Goal: Navigation & Orientation: Find specific page/section

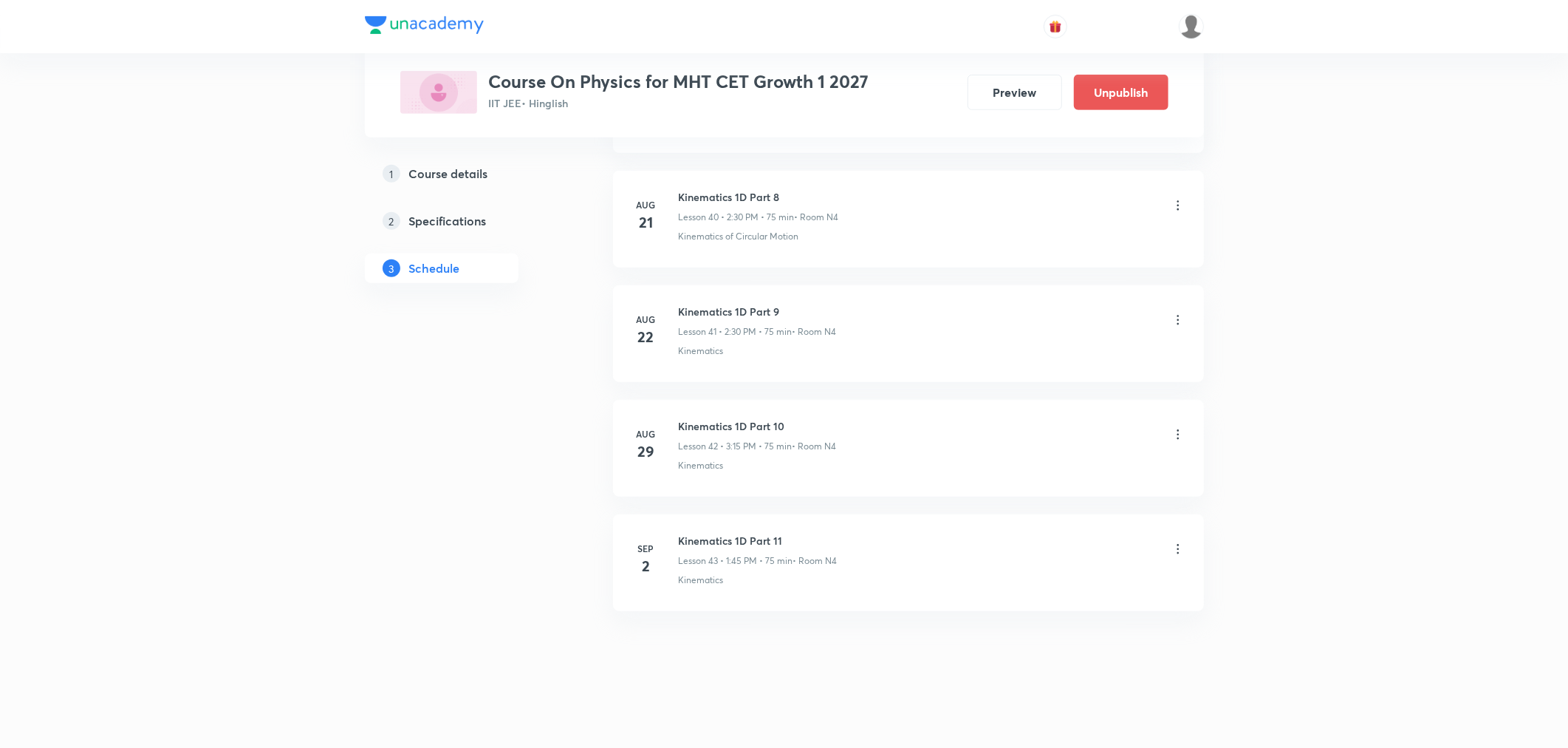
scroll to position [5370, 0]
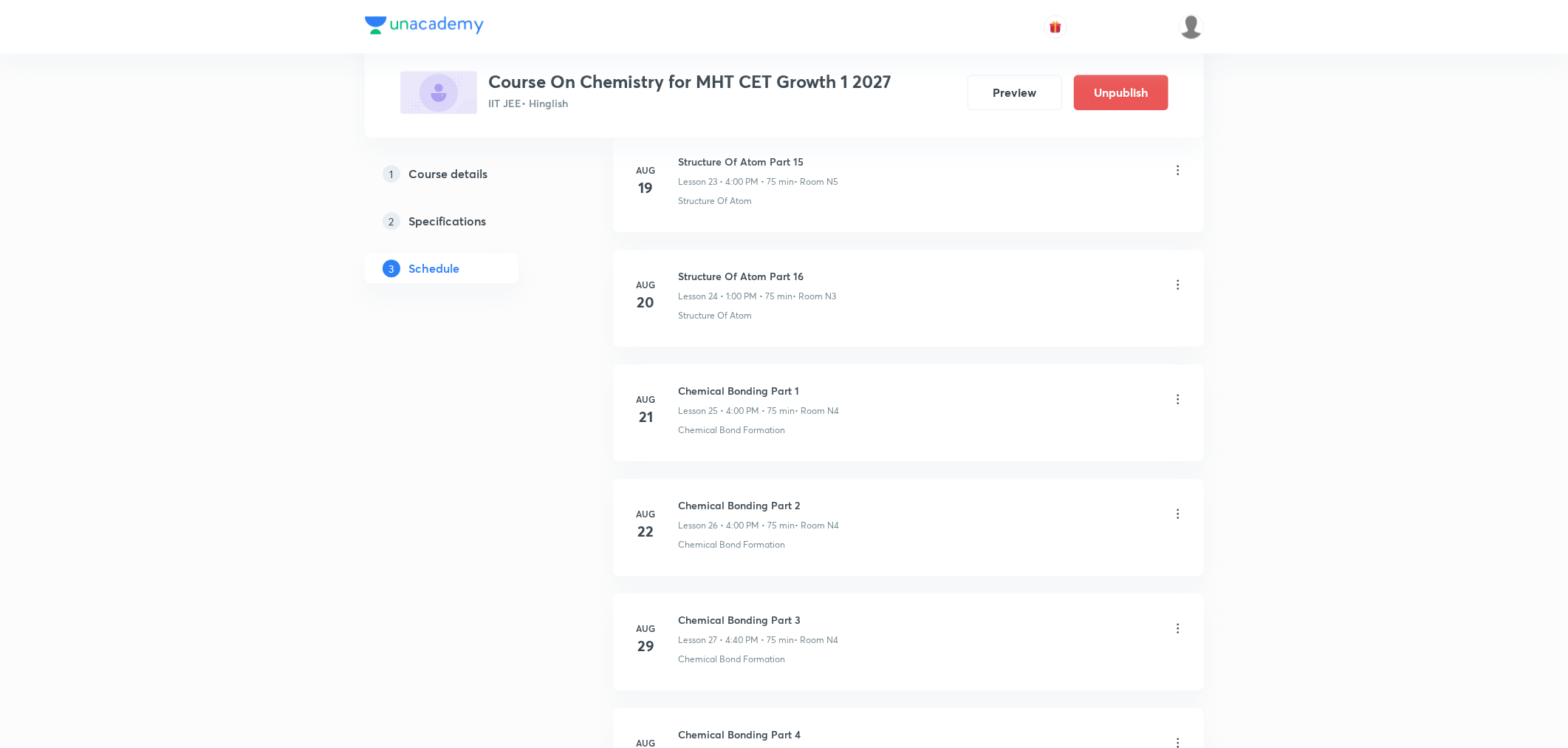
scroll to position [3762, 0]
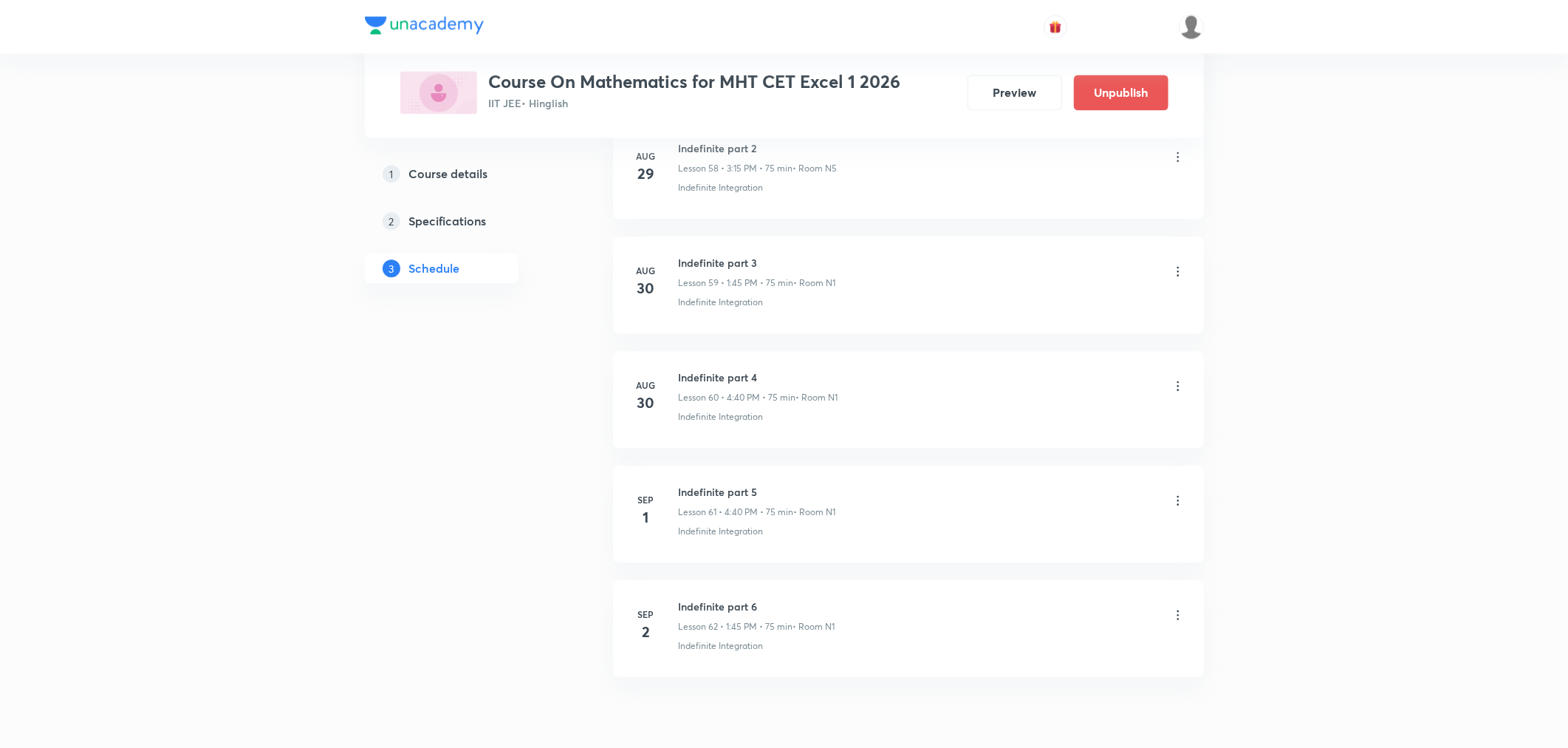
scroll to position [7549, 0]
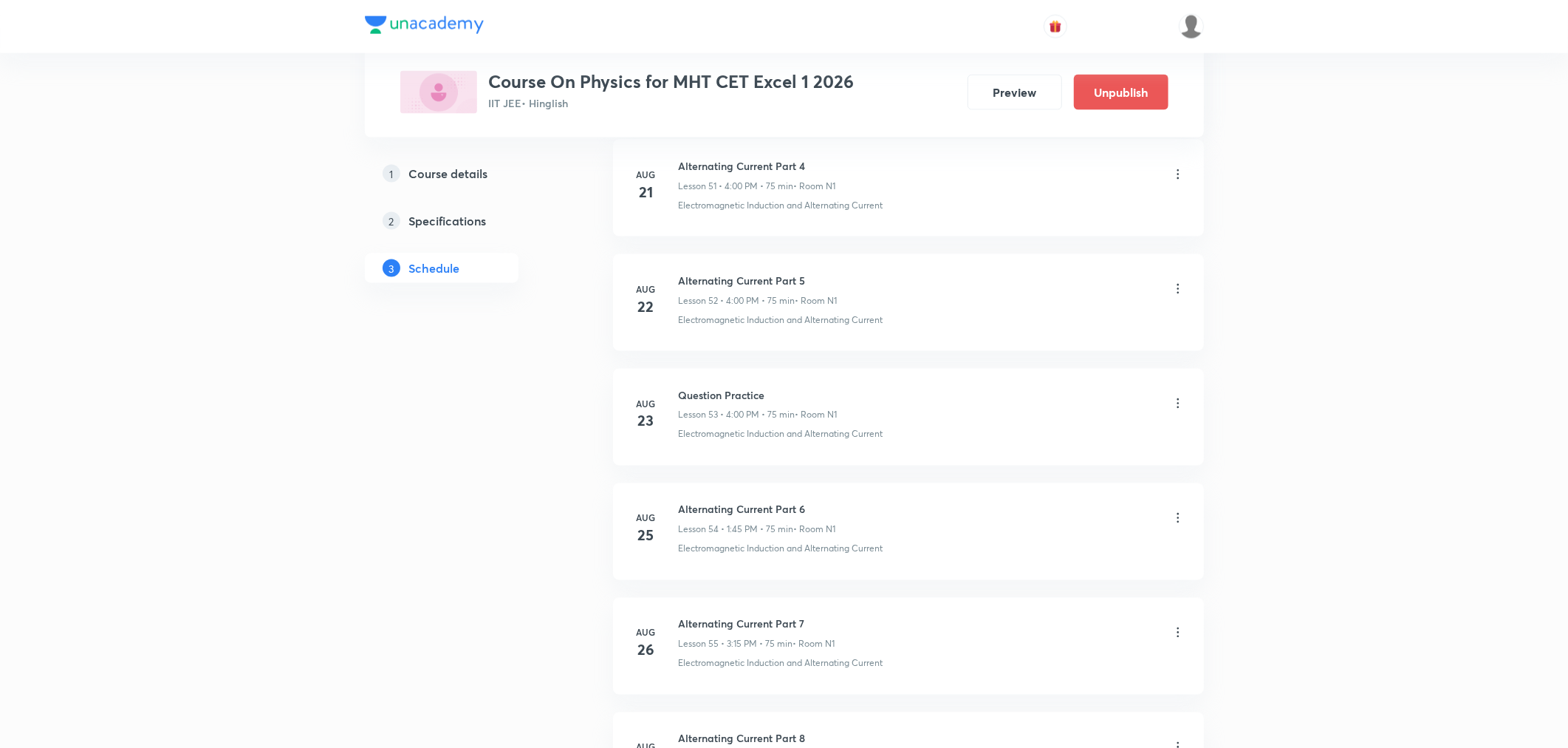
scroll to position [7088, 0]
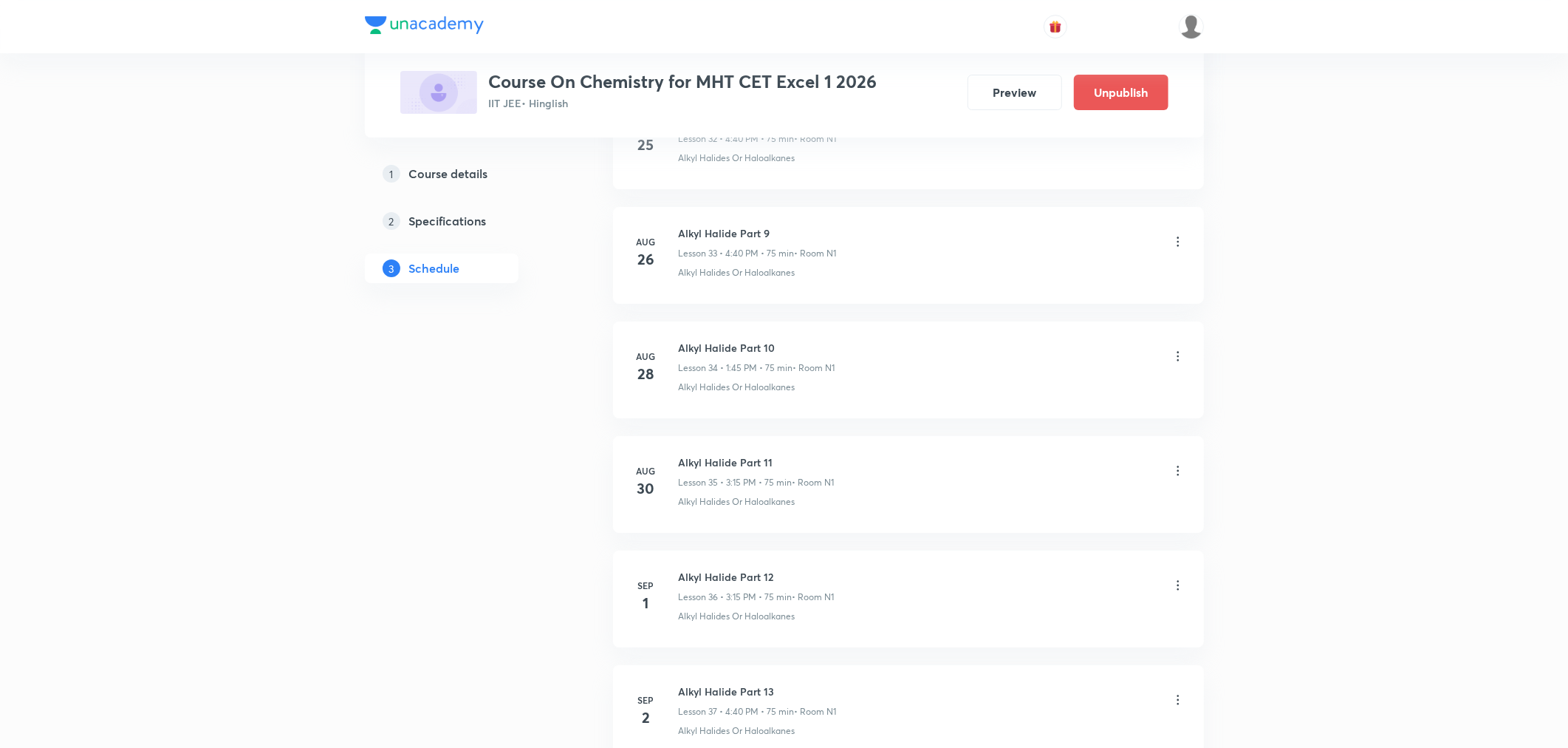
scroll to position [4681, 0]
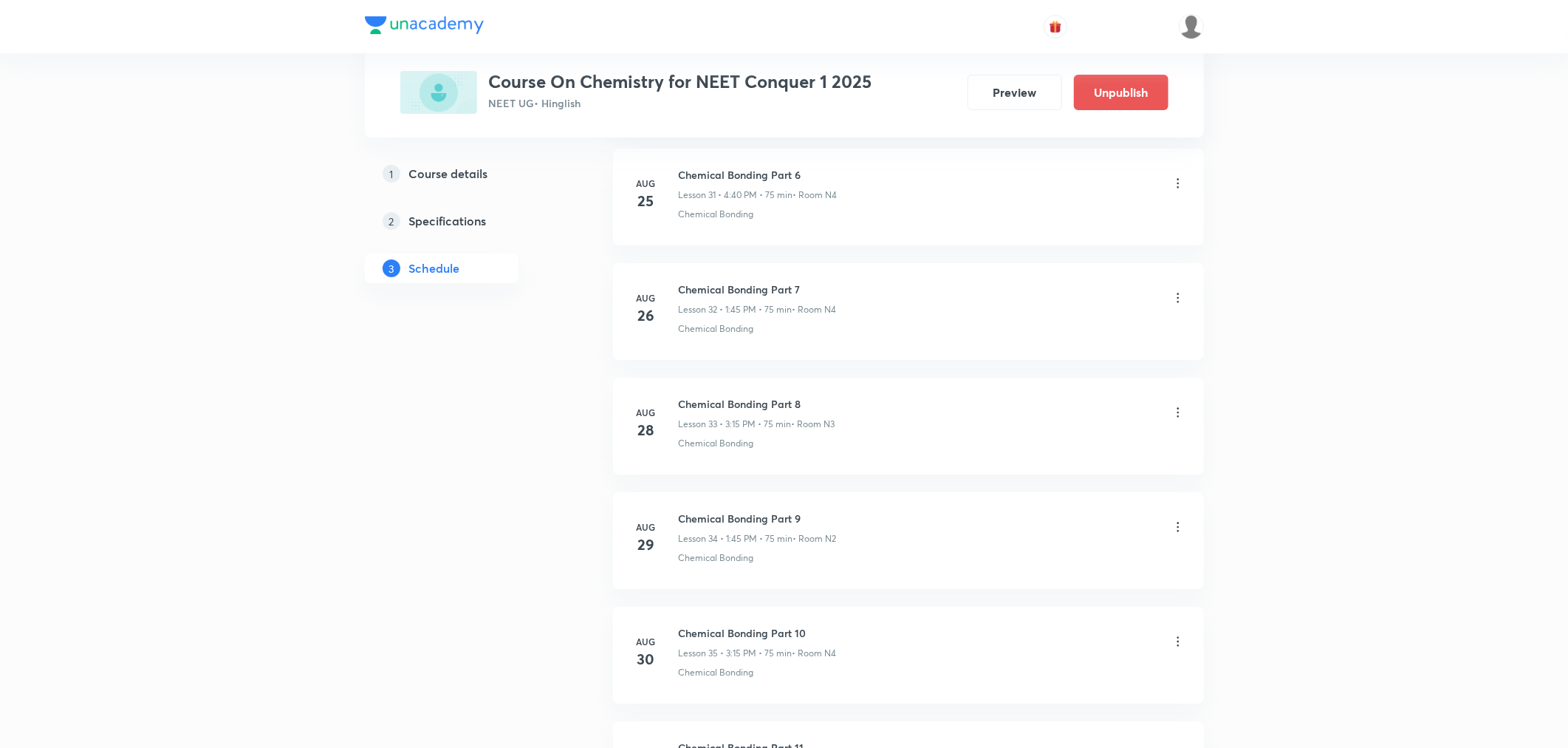
scroll to position [4680, 0]
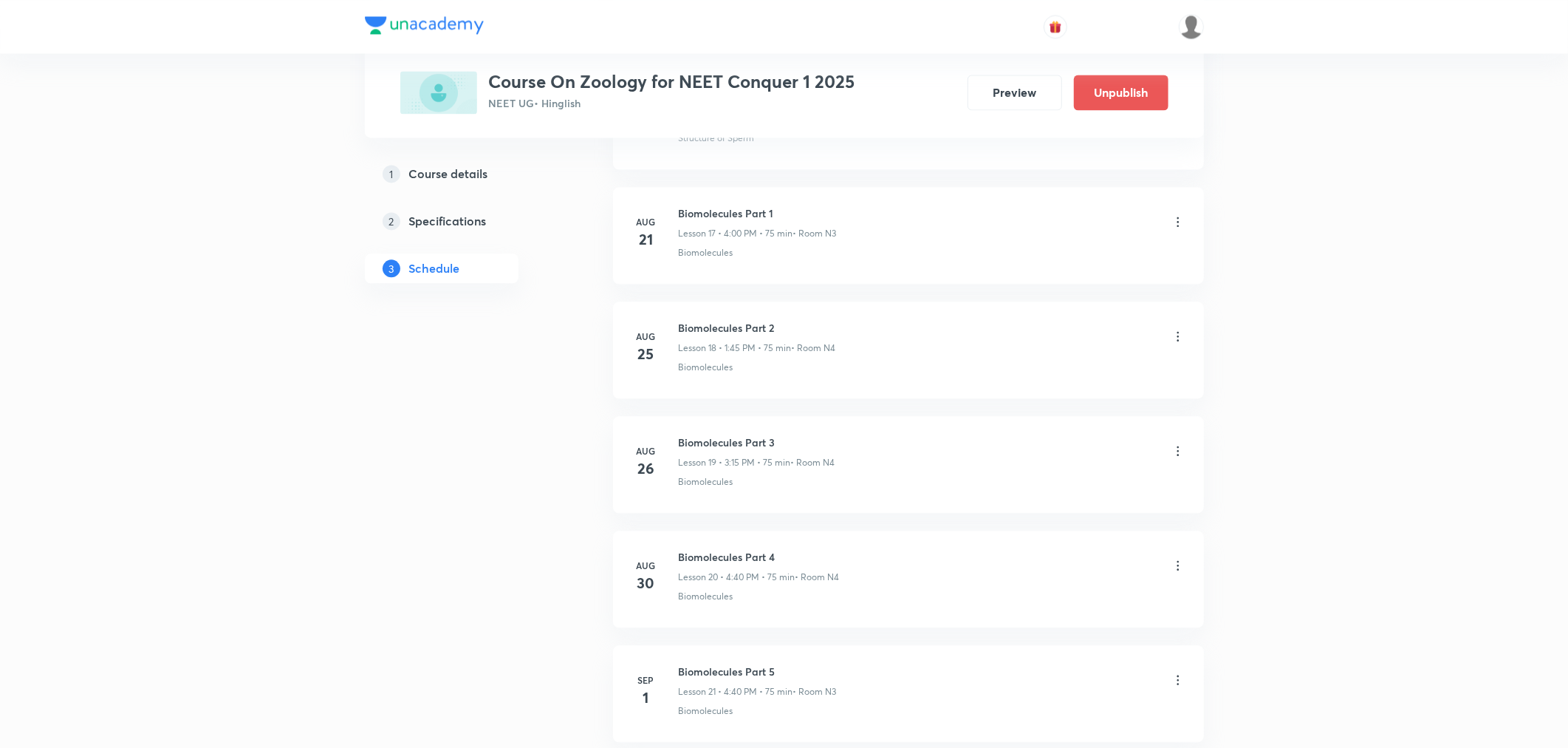
scroll to position [2959, 0]
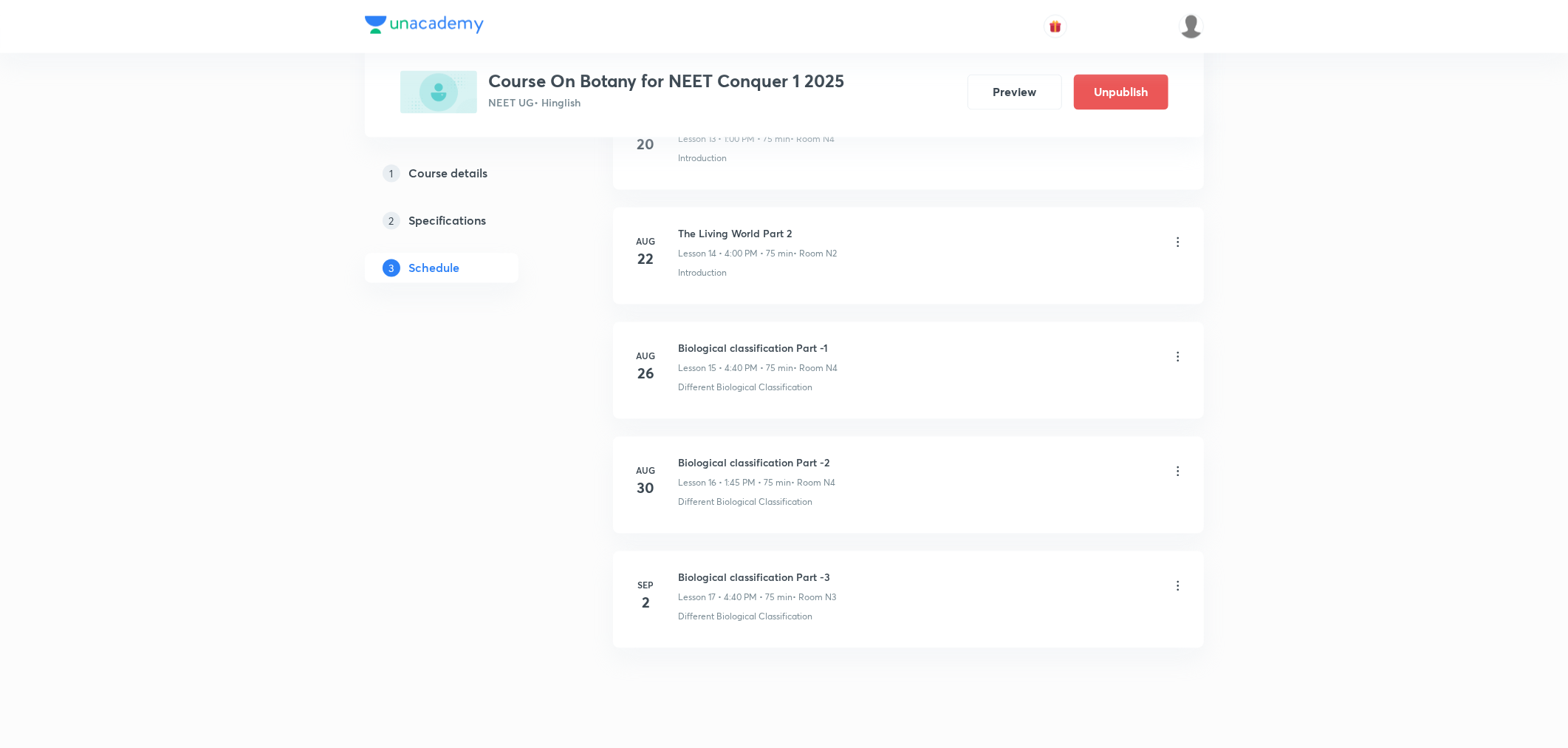
scroll to position [2387, 0]
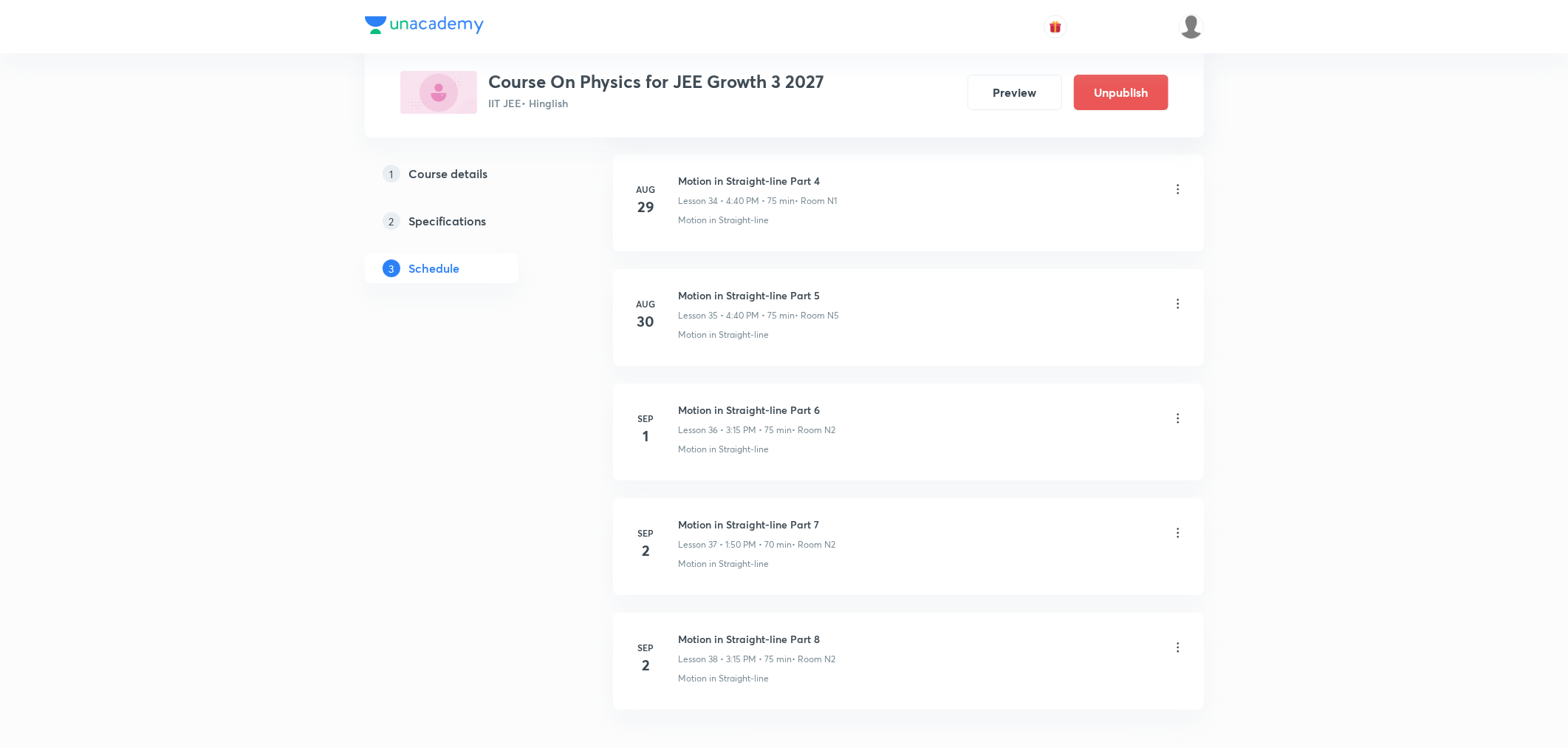
scroll to position [4795, 0]
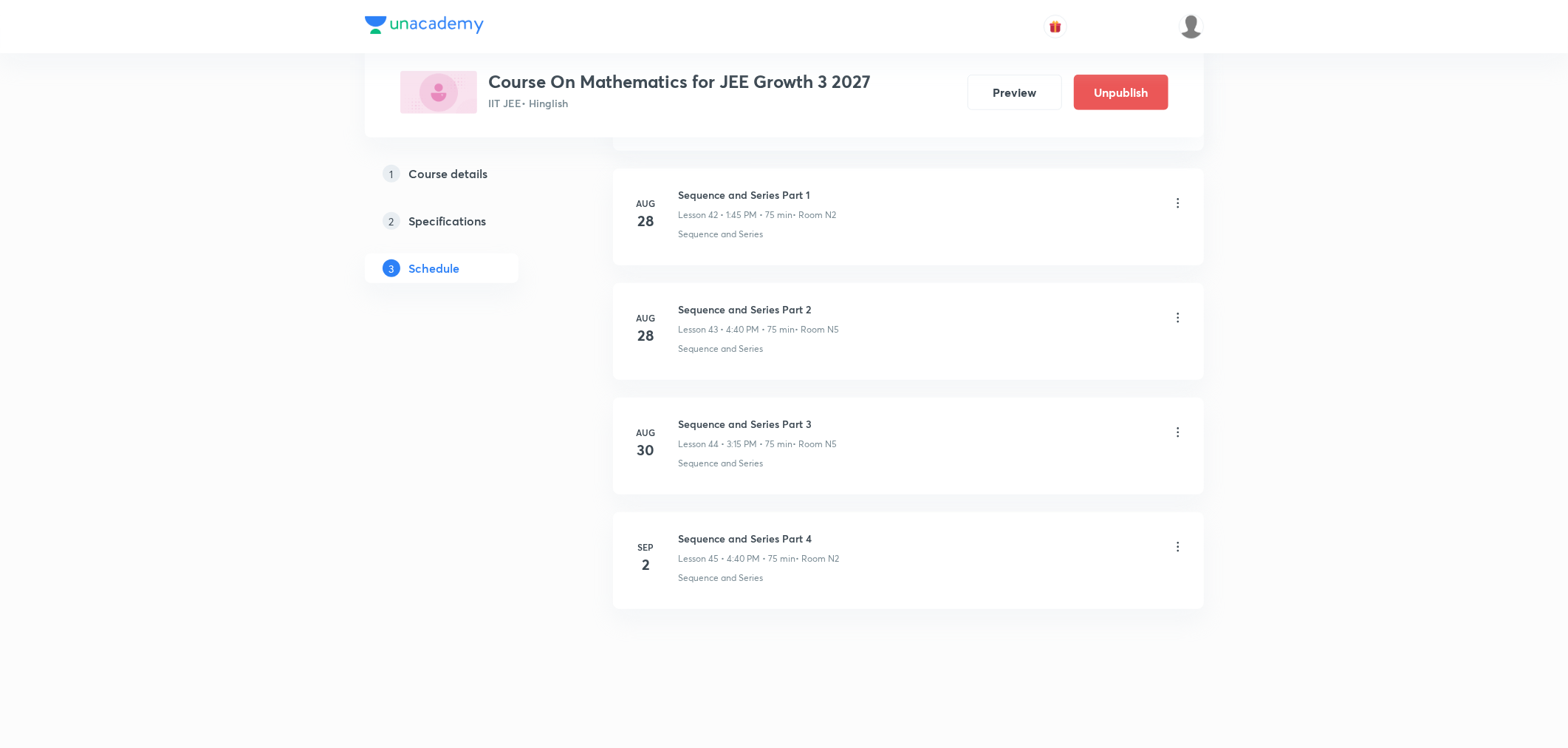
scroll to position [5598, 0]
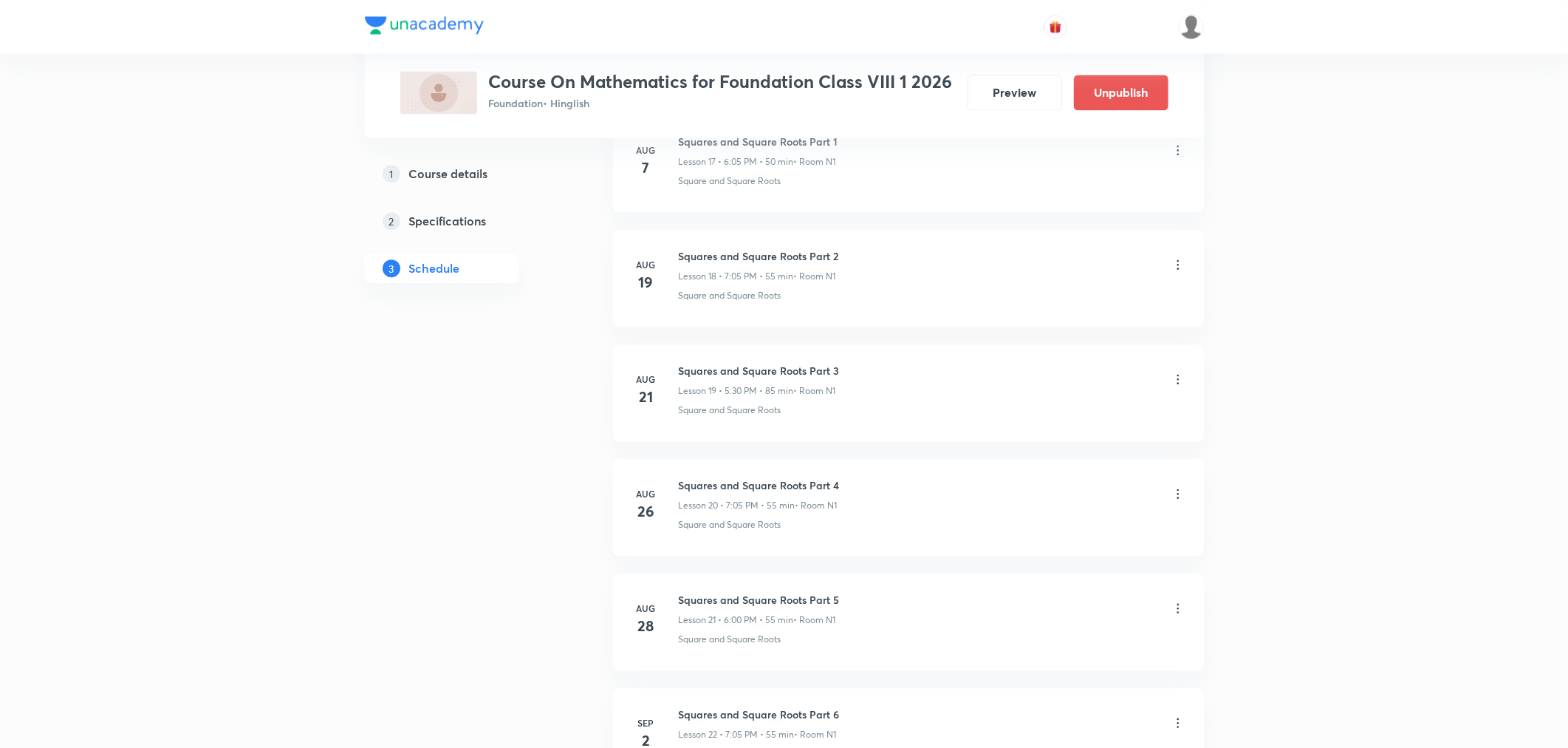
scroll to position [2959, 0]
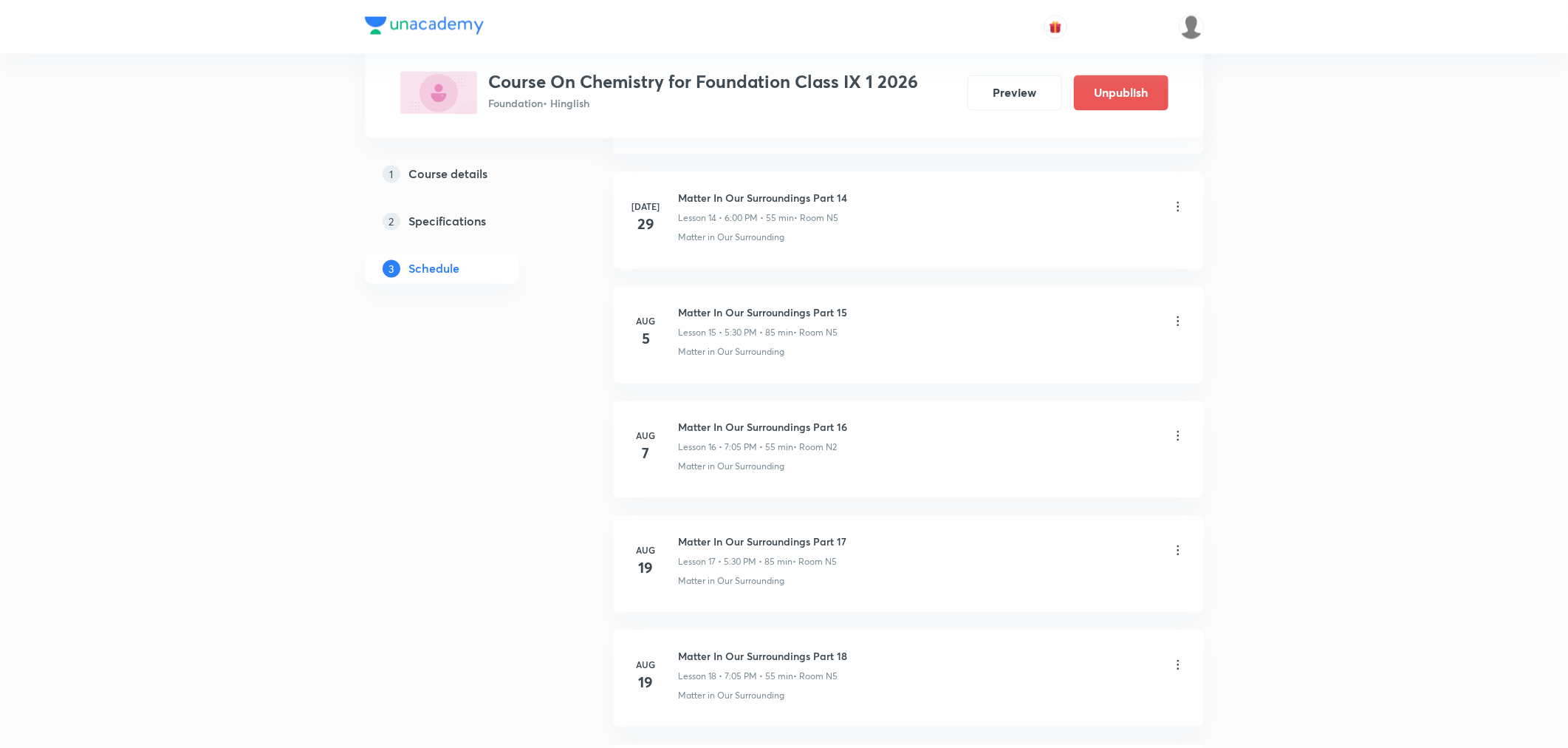
scroll to position [2846, 0]
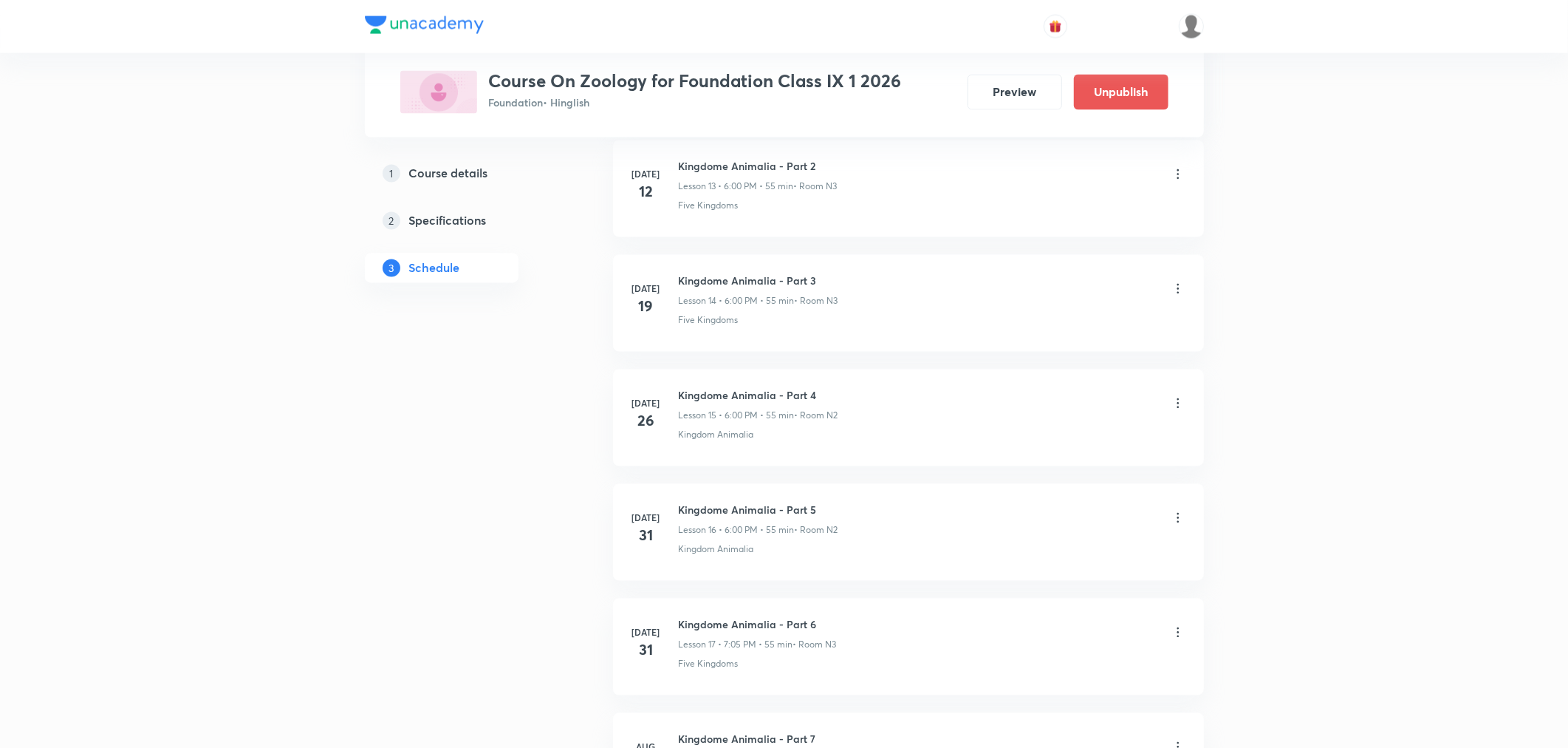
scroll to position [2846, 0]
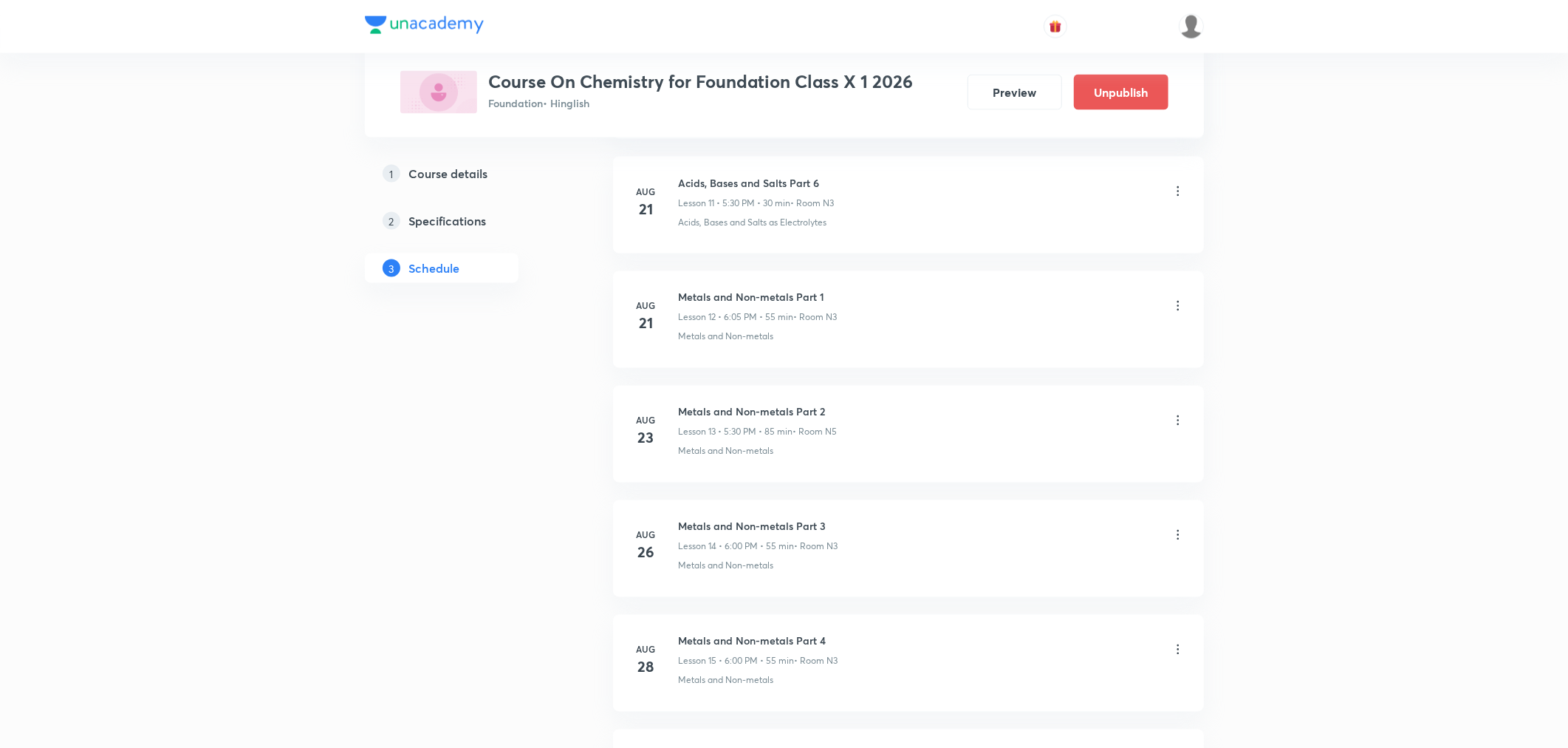
scroll to position [2272, 0]
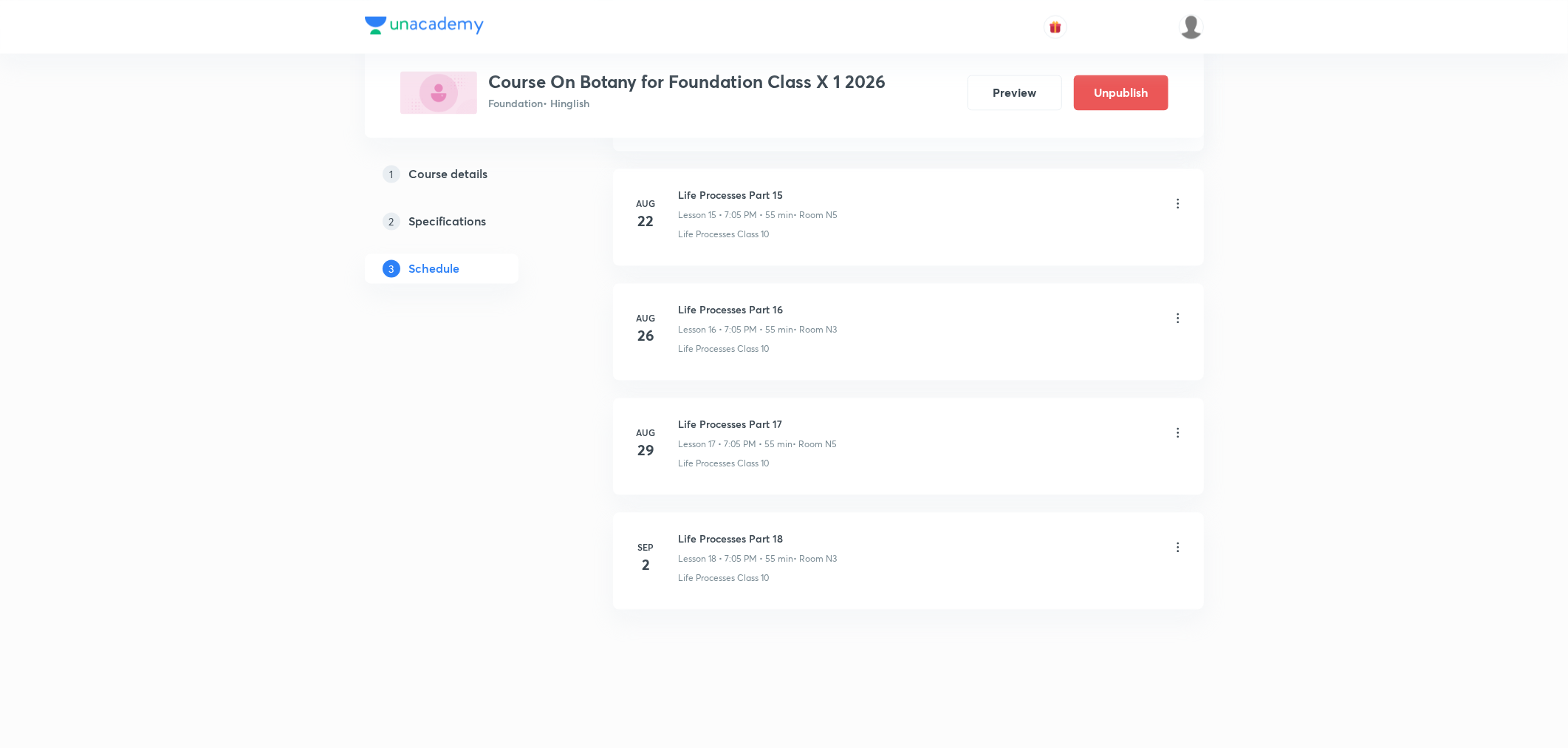
scroll to position [2501, 0]
